Goal: Transaction & Acquisition: Purchase product/service

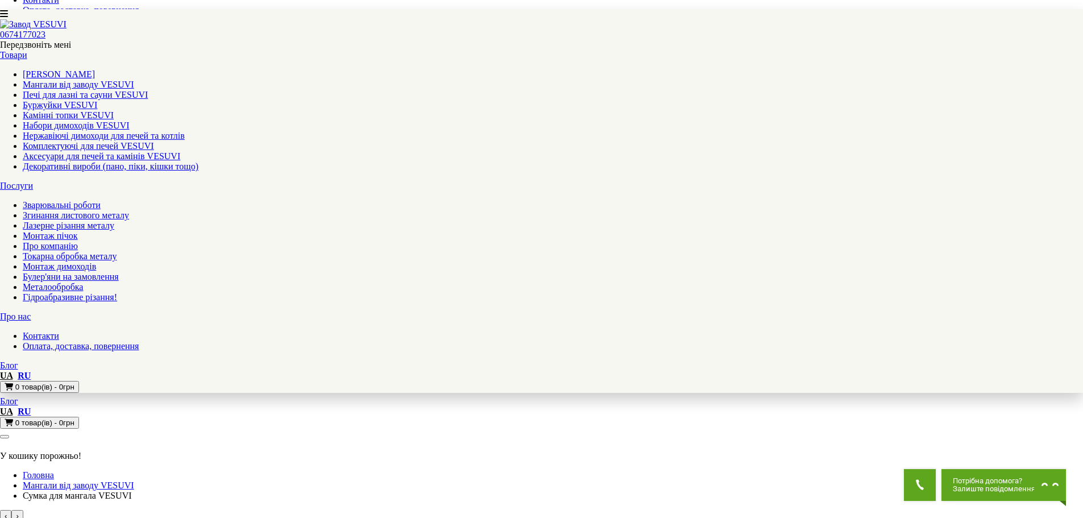
scroll to position [284, 0]
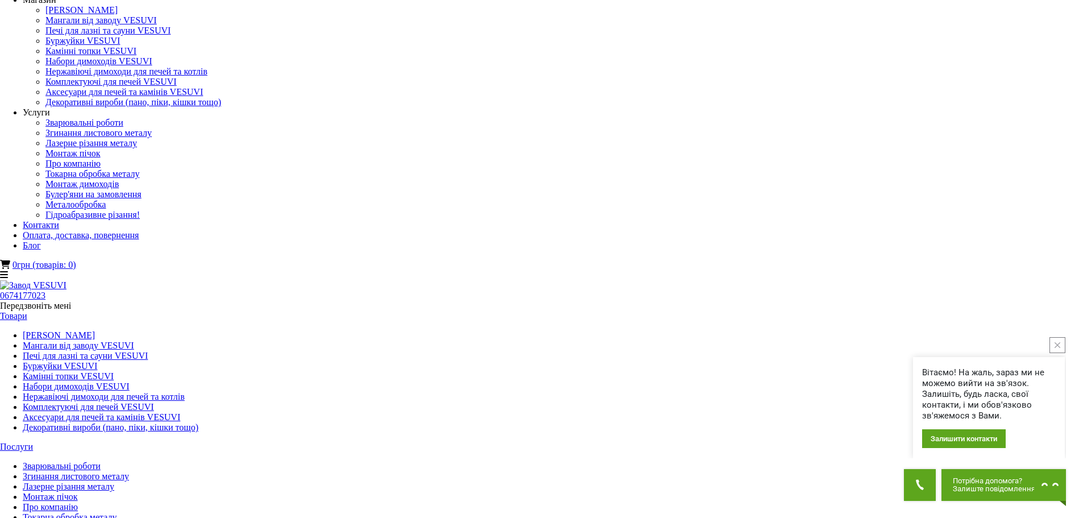
scroll to position [0, 0]
